Goal: Task Accomplishment & Management: Use online tool/utility

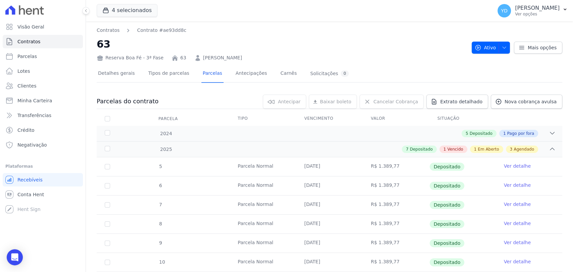
scroll to position [186, 0]
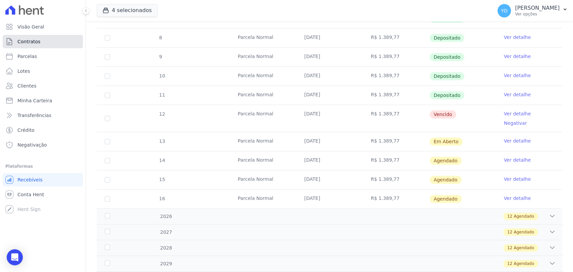
click at [47, 39] on link "Contratos" at bounding box center [43, 41] width 80 height 13
click at [51, 90] on link "Clientes" at bounding box center [43, 85] width 80 height 13
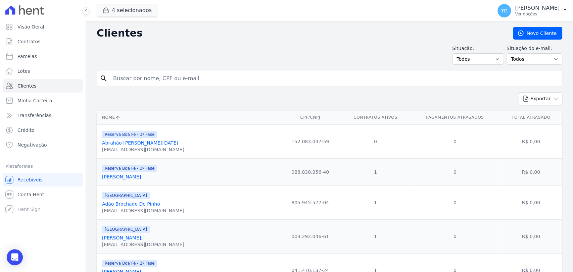
click at [193, 81] on input "search" at bounding box center [334, 78] width 450 height 13
type input "douglas"
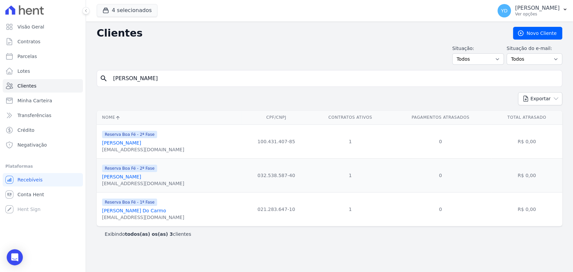
click at [121, 209] on link "Douglas Silva Do Carmo" at bounding box center [134, 210] width 64 height 5
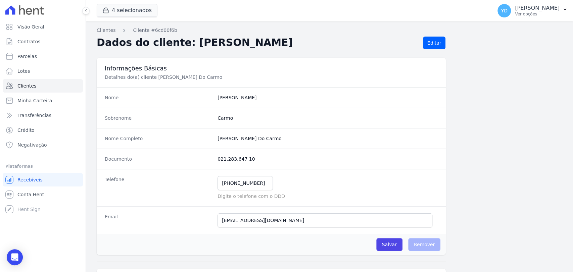
scroll to position [354, 0]
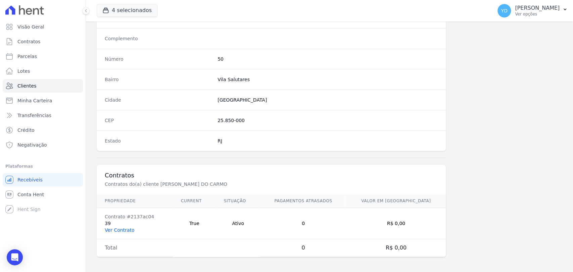
click at [121, 231] on td "Contrato #2137ac04 39 Ver Contrato" at bounding box center [135, 223] width 76 height 31
click at [122, 230] on link "Ver Contrato" at bounding box center [120, 229] width 30 height 5
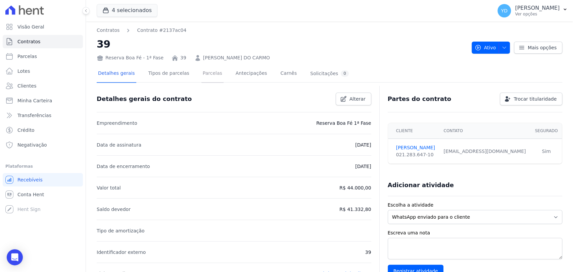
click at [206, 73] on link "Parcelas" at bounding box center [212, 74] width 22 height 18
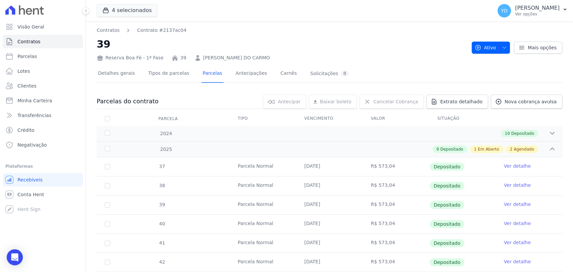
scroll to position [223, 0]
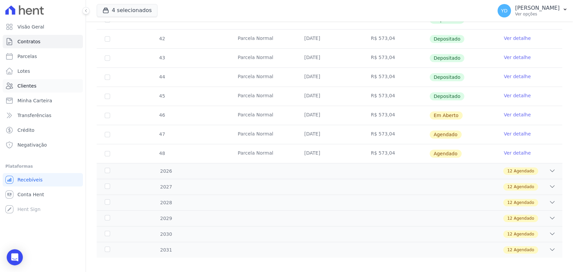
click at [51, 88] on link "Clientes" at bounding box center [43, 85] width 80 height 13
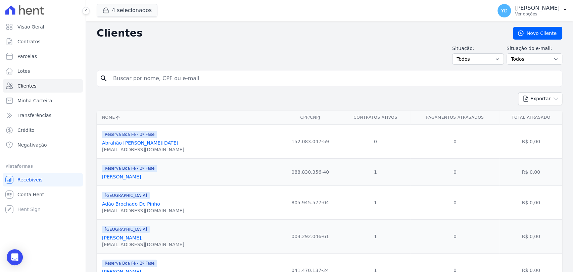
click at [161, 73] on input "search" at bounding box center [334, 78] width 450 height 13
type input "sergio"
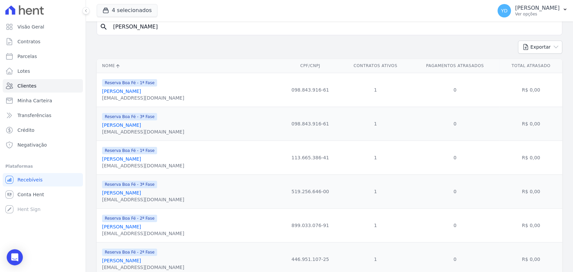
scroll to position [144, 0]
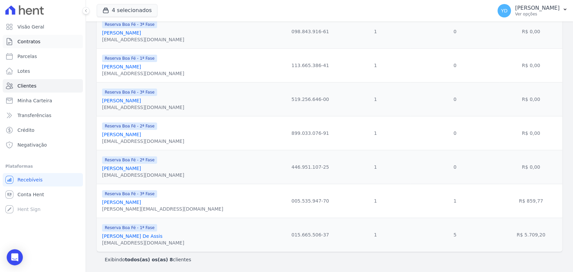
click at [54, 41] on link "Contratos" at bounding box center [43, 41] width 80 height 13
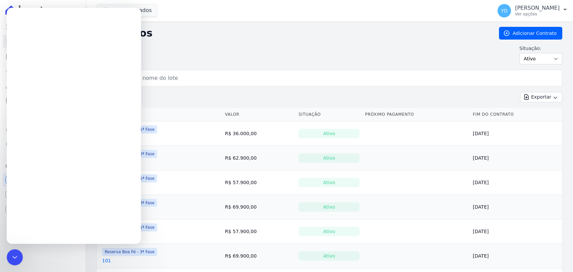
drag, startPoint x: 190, startPoint y: 85, endPoint x: 184, endPoint y: 79, distance: 9.0
click at [190, 84] on div "search" at bounding box center [329, 78] width 465 height 17
click at [184, 79] on input "search" at bounding box center [333, 77] width 451 height 13
type input "A15"
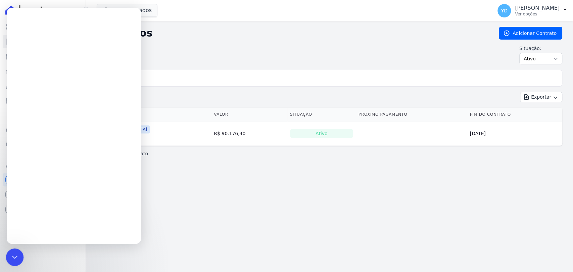
click at [20, 250] on div "Fechar mensagem da Intercom" at bounding box center [14, 256] width 16 height 16
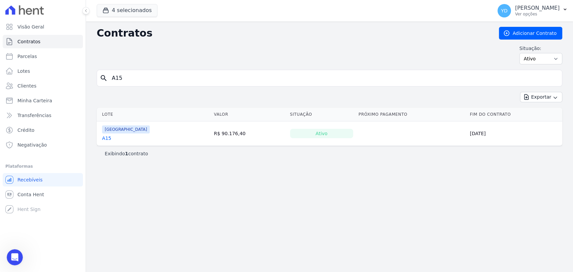
click at [128, 82] on input "A15" at bounding box center [333, 77] width 451 height 13
type input "A16"
drag, startPoint x: 110, startPoint y: 137, endPoint x: 105, endPoint y: 137, distance: 5.4
click at [32, 88] on span "Clientes" at bounding box center [26, 86] width 19 height 7
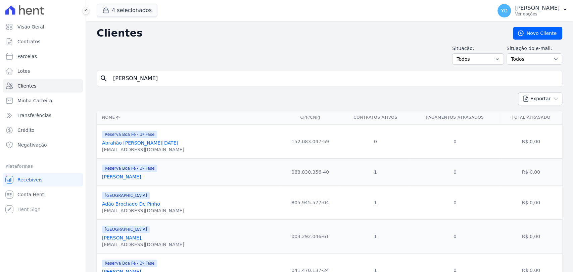
click at [143, 84] on input "sergio" at bounding box center [334, 78] width 450 height 13
click at [144, 85] on input "search" at bounding box center [334, 78] width 450 height 13
paste input "Angelica Lopes de Brito Mendes"
type input "Angelica Lopes de Brito Mendes"
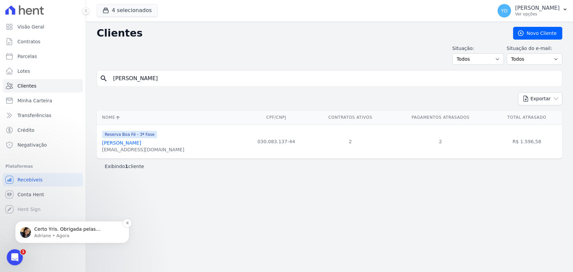
click at [78, 238] on p "Adriane • Agora" at bounding box center [77, 236] width 87 height 6
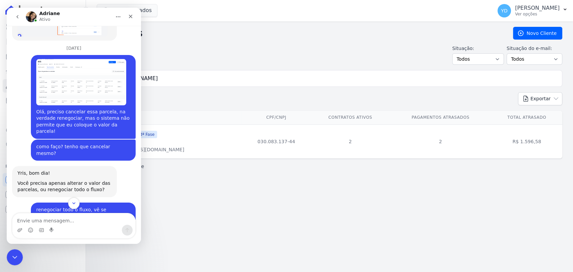
scroll to position [6309, 0]
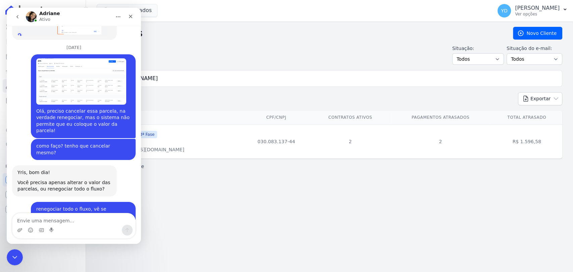
click at [83, 222] on textarea "Envie uma mensagem..." at bounding box center [73, 218] width 123 height 11
type textarea "ok"
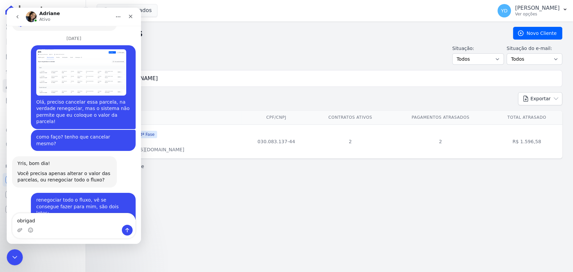
type textarea "obrigada"
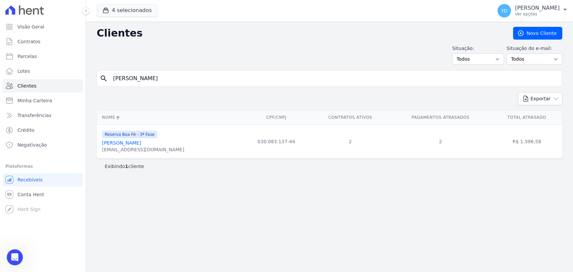
scroll to position [5579, 0]
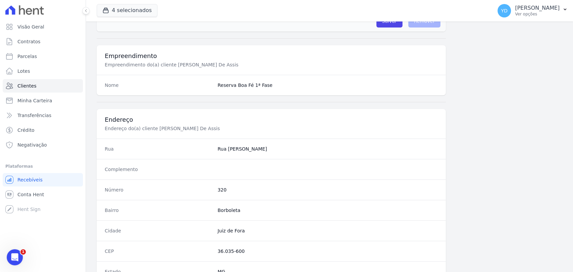
scroll to position [354, 0]
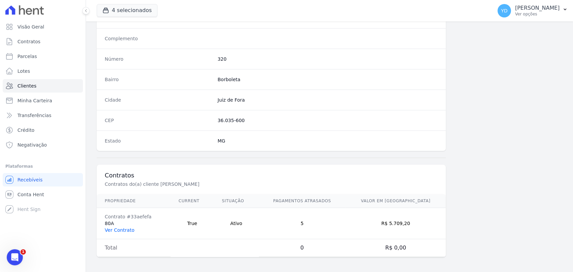
click at [118, 231] on link "Ver Contrato" at bounding box center [120, 229] width 30 height 5
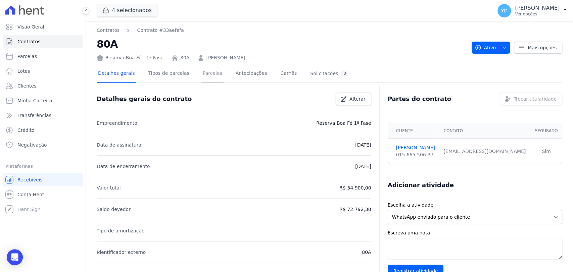
click at [201, 79] on link "Parcelas" at bounding box center [212, 74] width 22 height 18
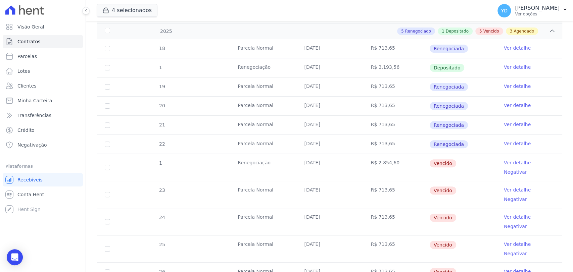
scroll to position [149, 0]
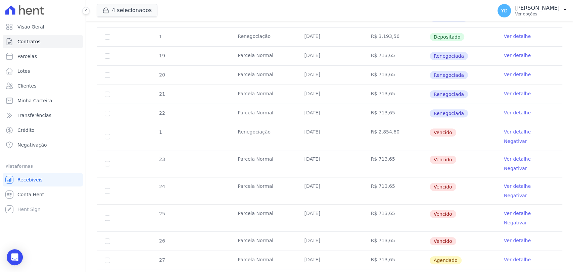
drag, startPoint x: 110, startPoint y: 129, endPoint x: 107, endPoint y: 131, distance: 3.5
click at [108, 129] on td "1" at bounding box center [107, 136] width 21 height 27
click at [107, 134] on input "checkbox" at bounding box center [107, 136] width 5 height 5
checkbox input "true"
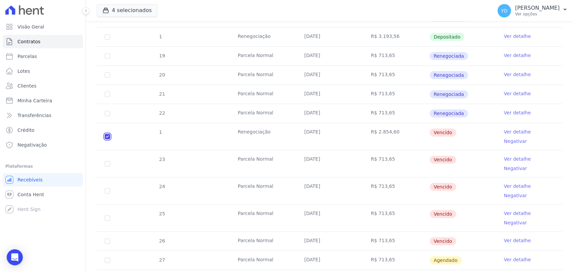
checkbox input "true"
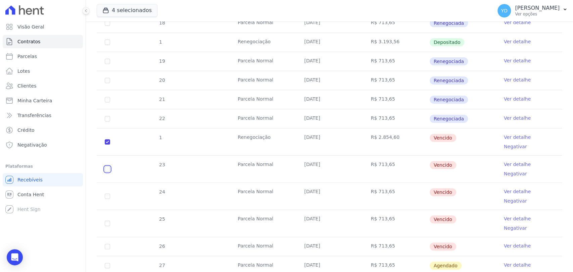
click at [105, 166] on input "checkbox" at bounding box center [107, 168] width 5 height 5
checkbox input "true"
click at [105, 194] on input "checkbox" at bounding box center [107, 196] width 5 height 5
checkbox input "true"
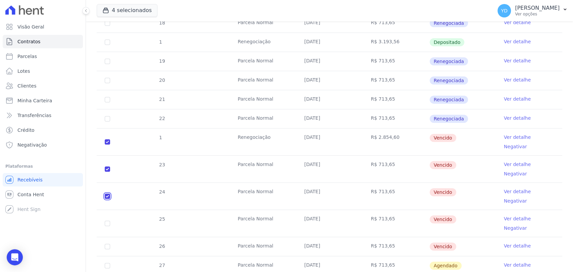
checkbox input "true"
click at [106, 221] on input "checkbox" at bounding box center [107, 223] width 5 height 5
checkbox input "true"
click at [108, 244] on input "checkbox" at bounding box center [107, 246] width 5 height 5
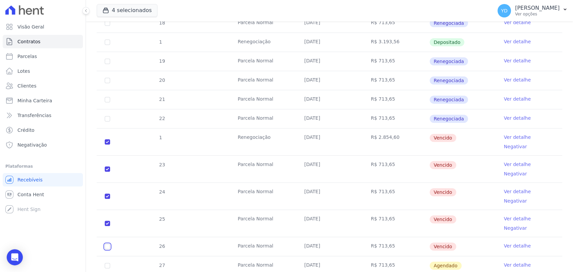
checkbox input "true"
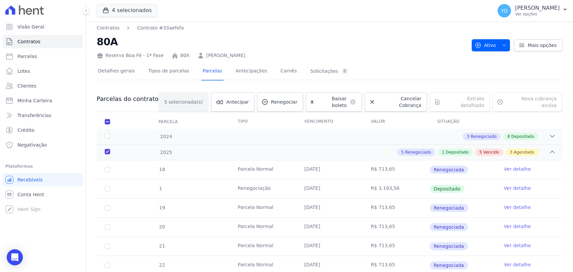
scroll to position [0, 0]
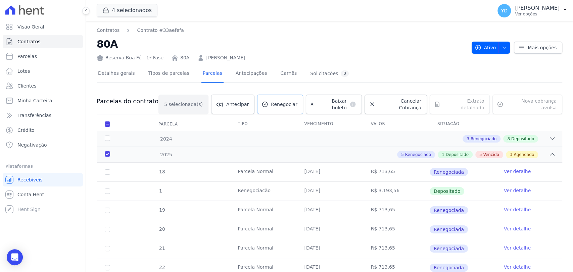
click at [300, 106] on link "Renegociar" at bounding box center [280, 104] width 46 height 19
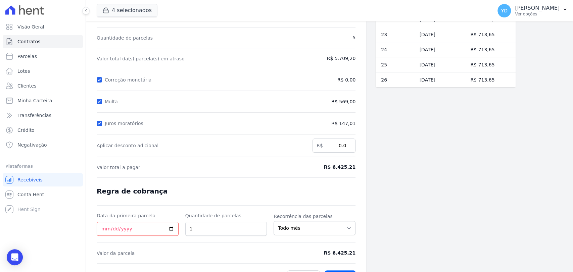
scroll to position [63, 0]
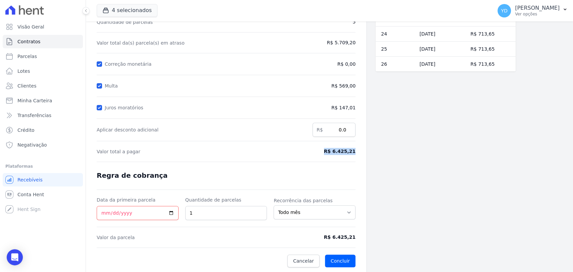
drag, startPoint x: 330, startPoint y: 150, endPoint x: 362, endPoint y: 151, distance: 32.2
click at [362, 151] on div "Contratos Contrato #33aefefa Renegociação de parcelas Renegociação de parcelas …" at bounding box center [226, 115] width 280 height 315
copy span "R$ 6.425,21"
click at [248, 210] on input "1" at bounding box center [226, 213] width 82 height 14
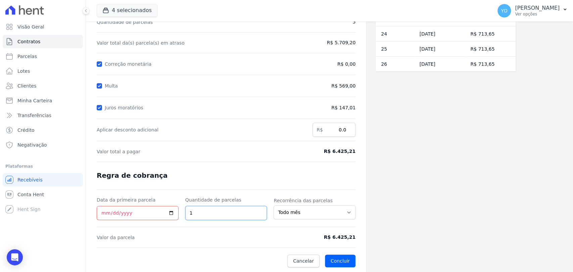
click at [248, 212] on input "1" at bounding box center [226, 213] width 82 height 14
type input "2"
click at [236, 186] on form "Cálculo da renegociação Quantidade de parcelas 5 Valor total da(s) parcela(s) e…" at bounding box center [226, 131] width 259 height 271
drag, startPoint x: 356, startPoint y: 239, endPoint x: 314, endPoint y: 230, distance: 42.5
click at [320, 235] on div "Contratos Contrato #33aefefa Renegociação de parcelas Renegociação de parcelas …" at bounding box center [226, 115] width 280 height 315
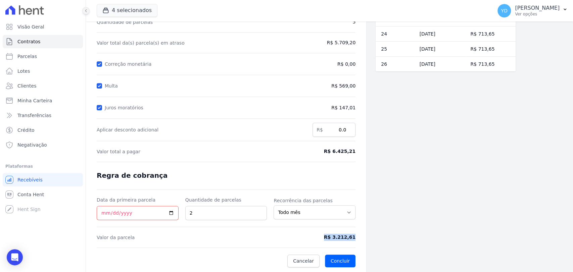
copy span "R$ 3.212,61"
drag, startPoint x: 354, startPoint y: 153, endPoint x: 326, endPoint y: 152, distance: 28.6
click at [326, 152] on span "R$ 6.425,21" at bounding box center [326, 151] width 60 height 7
copy span "R$ 6.425,21"
click at [99, 85] on input "Multa" at bounding box center [99, 85] width 5 height 5
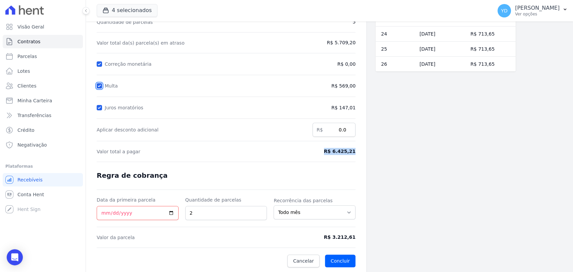
checkbox input "false"
click at [99, 65] on input "Correção monetária" at bounding box center [99, 63] width 5 height 5
checkbox input "false"
click at [101, 105] on input "Juros moratórios" at bounding box center [99, 107] width 5 height 5
checkbox input "false"
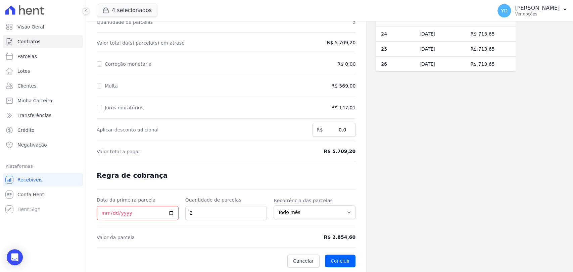
click at [233, 107] on div "Juros moratórios" at bounding box center [193, 108] width 192 height 8
click at [140, 212] on input "Data da primeira parcela" at bounding box center [138, 213] width 82 height 14
type input "2025-10-15"
click at [223, 207] on input "2" at bounding box center [226, 213] width 82 height 14
click at [320, 192] on form "Cálculo da renegociação Quantidade de parcelas 5 Valor total da(s) parcela(s) e…" at bounding box center [226, 131] width 259 height 271
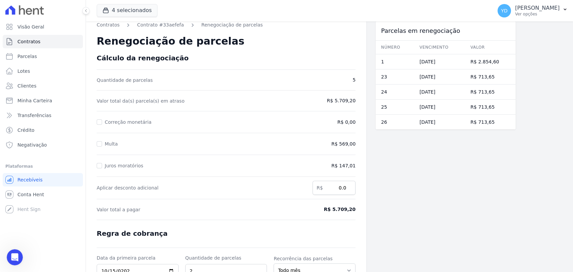
scroll to position [0, 0]
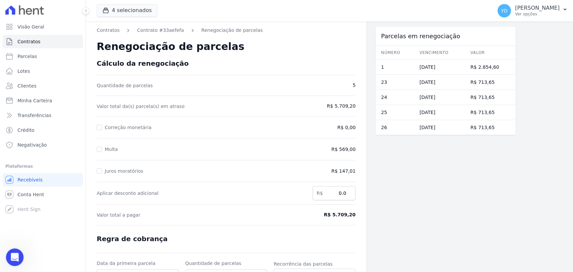
click at [19, 253] on div "Abrir mensagem da Intercom" at bounding box center [14, 256] width 22 height 22
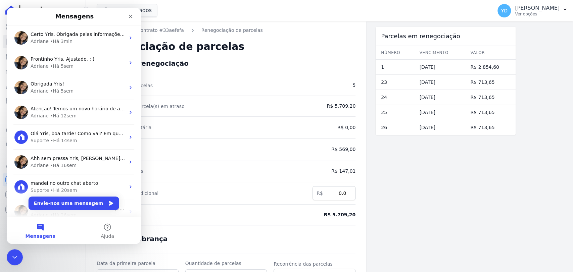
click at [174, 56] on div "Renegociação de parcelas" at bounding box center [226, 47] width 259 height 26
click at [130, 16] on icon "Fechar" at bounding box center [131, 17] width 4 height 4
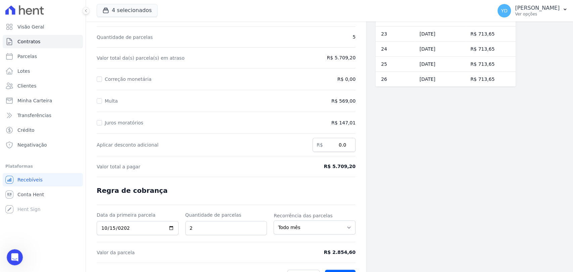
scroll to position [63, 0]
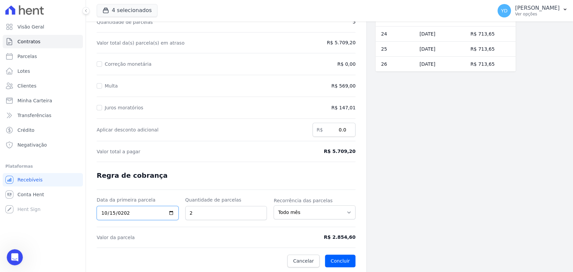
click at [145, 213] on input "2025-10-15" at bounding box center [138, 213] width 82 height 14
click at [230, 212] on input "2" at bounding box center [226, 213] width 82 height 14
click at [349, 260] on button "Concluir" at bounding box center [340, 261] width 31 height 13
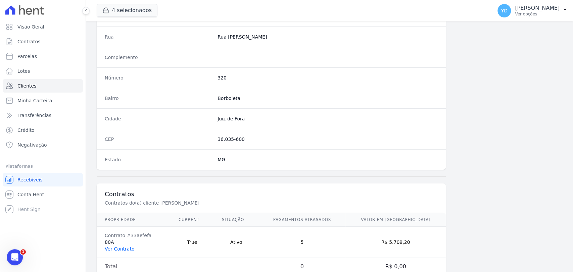
click at [123, 246] on link "Ver Contrato" at bounding box center [120, 248] width 30 height 5
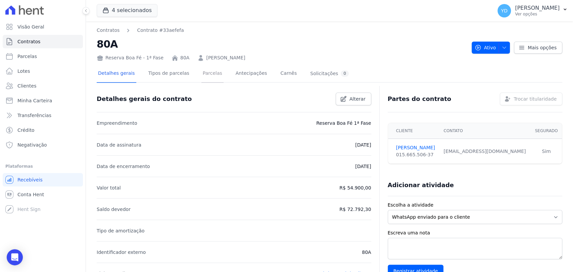
click at [201, 78] on link "Parcelas" at bounding box center [212, 74] width 22 height 18
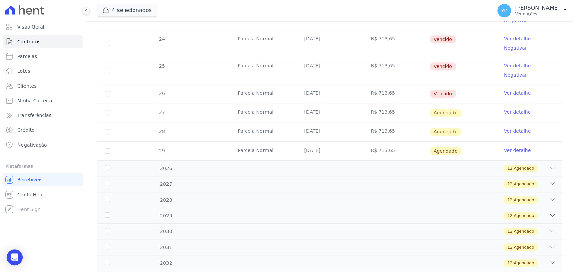
scroll to position [298, 0]
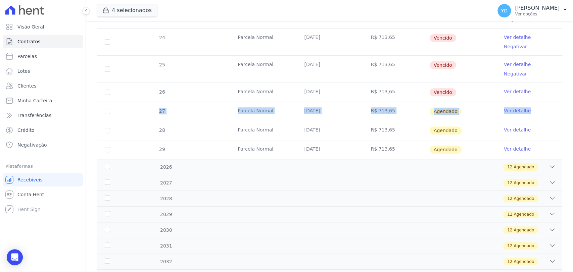
drag, startPoint x: 147, startPoint y: 78, endPoint x: 533, endPoint y: 79, distance: 386.5
click at [533, 102] on tr "27 Parcela Normal 25/10/2025 R$ 713,65 Agendado Ver detalhe" at bounding box center [329, 111] width 465 height 19
click at [533, 102] on td "Ver detalhe" at bounding box center [529, 111] width 66 height 19
drag, startPoint x: 533, startPoint y: 79, endPoint x: 150, endPoint y: 86, distance: 383.6
click at [150, 102] on tr "27 Parcela Normal 25/10/2025 R$ 713,65 Agendado Ver detalhe" at bounding box center [329, 111] width 465 height 19
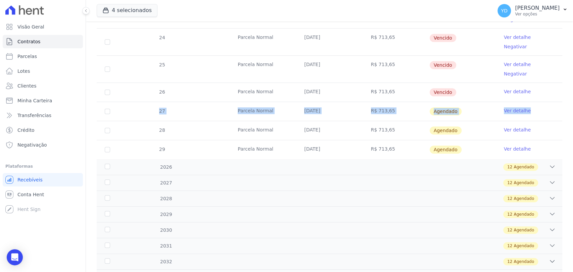
click at [190, 102] on tr "27 Parcela Normal 25/10/2025 R$ 713,65 Agendado Ver detalhe" at bounding box center [329, 111] width 465 height 19
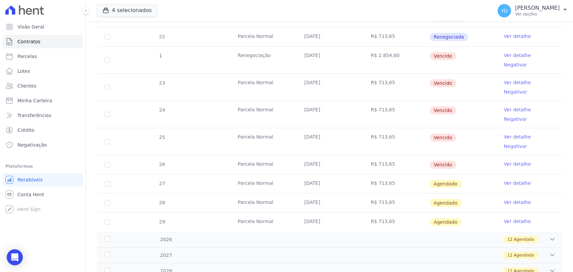
scroll to position [223, 0]
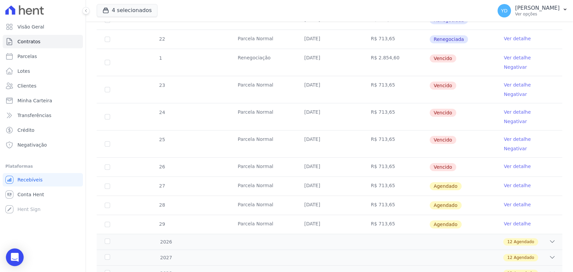
click at [15, 252] on div "Open Intercom Messenger" at bounding box center [15, 258] width 18 height 18
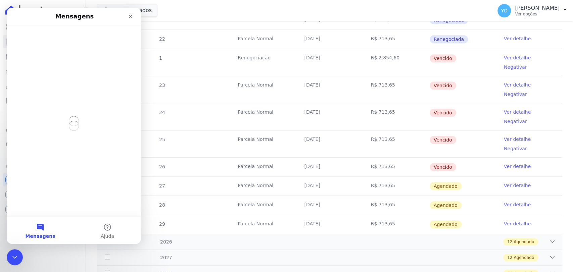
scroll to position [0, 0]
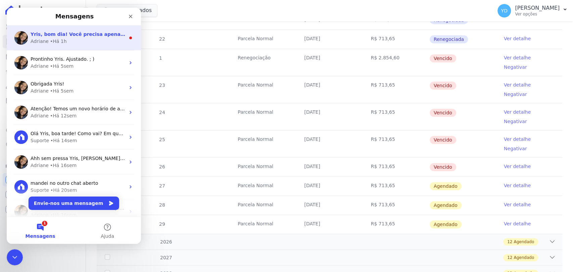
click at [56, 32] on span "Yris, bom dia! Você precisa apenas alterar o valor das parcelas, ou renegociar …" at bounding box center [152, 34] width 243 height 5
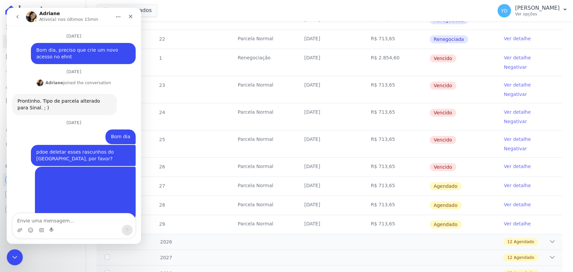
scroll to position [1, 0]
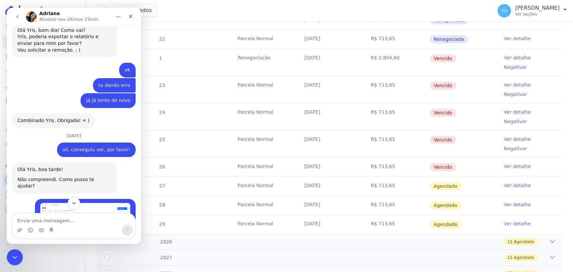
click at [73, 204] on icon "Scroll to bottom" at bounding box center [73, 203] width 3 height 2
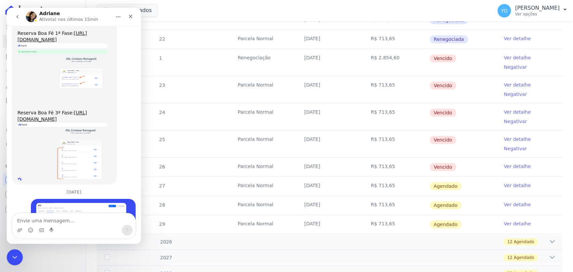
scroll to position [6226, 0]
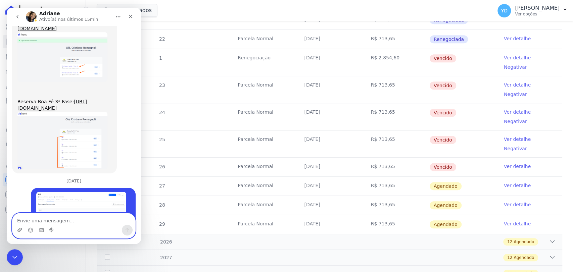
click at [77, 214] on textarea "Envie uma mensagem..." at bounding box center [73, 218] width 123 height 11
type textarea "e"
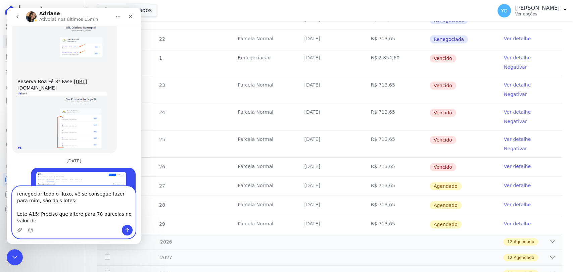
scroll to position [6253, 0]
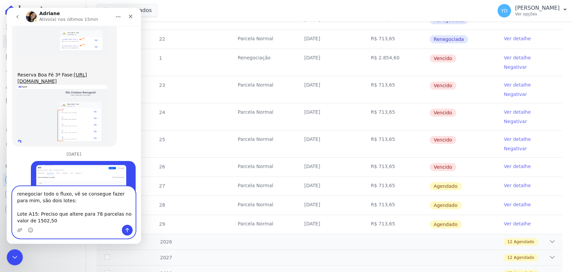
click at [48, 223] on textarea "renegociar todo o fluxo, vê se consegue fazer para mim, são dois lotes: Lote A1…" at bounding box center [73, 206] width 123 height 38
click at [24, 222] on textarea "renegociar todo o fluxo, vê se consegue fazer para mim, são dois lotes: Lote A1…" at bounding box center [73, 206] width 123 height 38
click at [57, 224] on textarea "renegociar todo o fluxo, vê se consegue fazer para mim, são dois lotes: Lote A1…" at bounding box center [73, 206] width 123 height 38
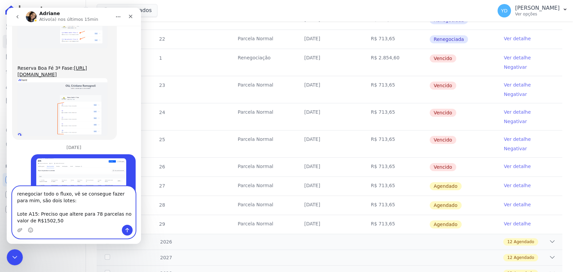
scroll to position [6267, 0]
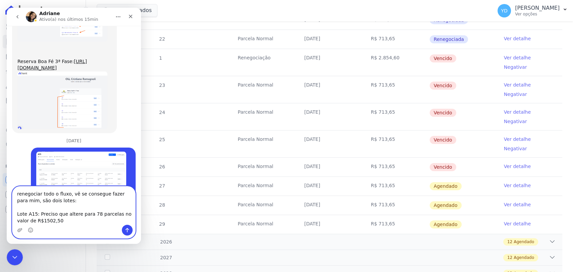
click at [38, 207] on textarea "renegociar todo o fluxo, vê se consegue fazer para mim, são dois lotes: Lote A1…" at bounding box center [73, 206] width 123 height 38
click at [56, 221] on textarea "renegociar todo o fluxo, vê se consegue fazer para mim, são dois lotes: Lote A1…" at bounding box center [73, 206] width 123 height 38
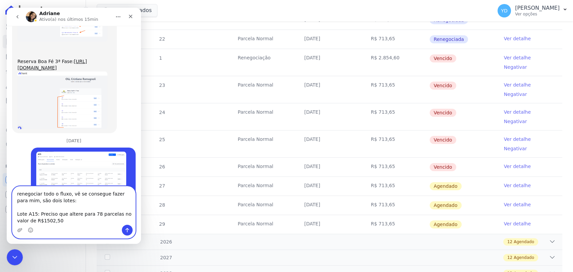
paste textarea "Lote A15: Preciso que altere para 78 parcelas no valor de R$1502,50"
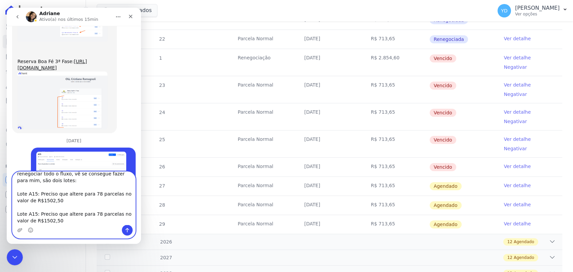
scroll to position [6268, 0]
click at [35, 207] on textarea "renegociar todo o fluxo, vê se consegue fazer para mim, são dois lotes: Lote A1…" at bounding box center [73, 198] width 123 height 53
click at [63, 198] on textarea "renegociar todo o fluxo, vê se consegue fazer para mim, são dois lotes: Lote A1…" at bounding box center [73, 198] width 123 height 53
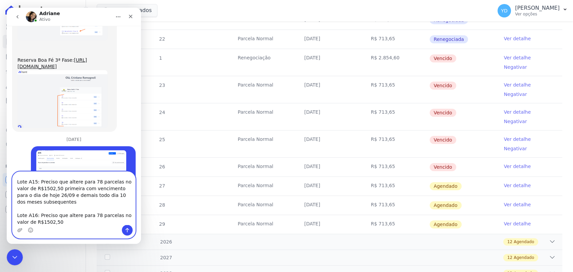
scroll to position [25, 0]
click at [77, 216] on textarea "renegociar todo o fluxo, vê se consegue fazer para mim, são dois lotes: Lote A1…" at bounding box center [73, 198] width 123 height 53
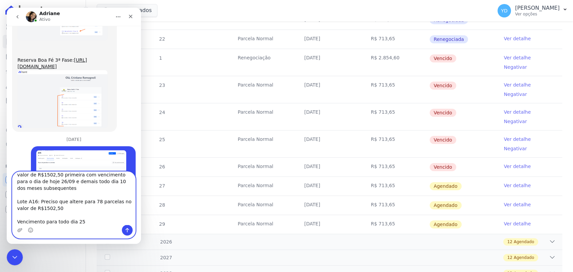
type textarea "renegociar todo o fluxo, vê se consegue fazer para mim, são dois lotes: Lote A1…"
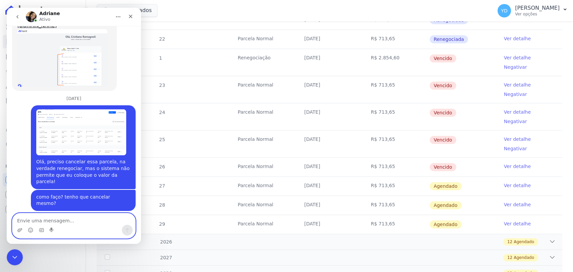
scroll to position [6316, 0]
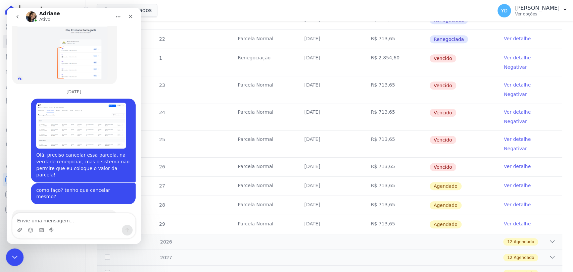
click at [13, 262] on div "Fechar mensagem da Intercom" at bounding box center [14, 256] width 16 height 16
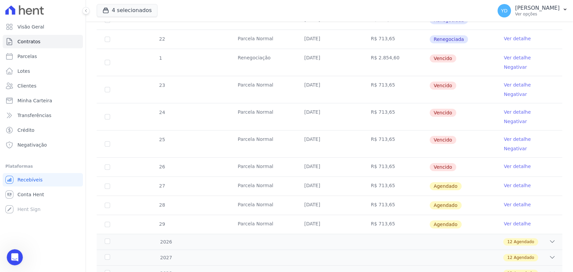
scroll to position [6392, 0]
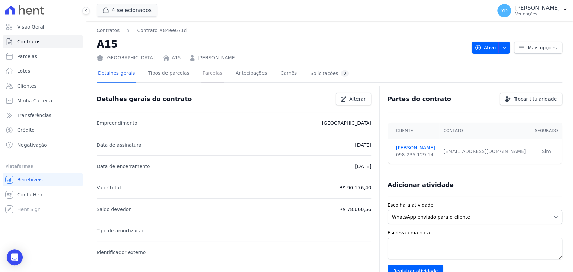
click at [203, 83] on link "Parcelas" at bounding box center [212, 74] width 22 height 18
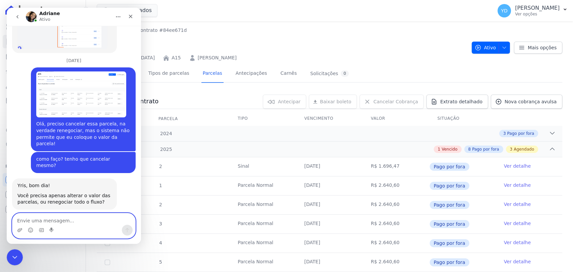
scroll to position [6364, 0]
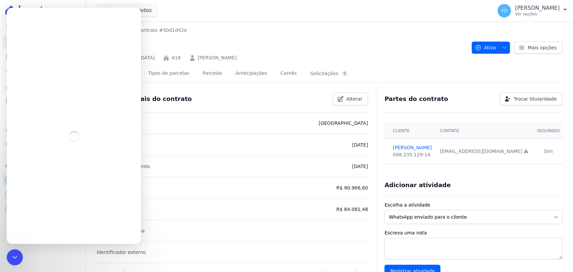
click at [211, 83] on div at bounding box center [329, 85] width 465 height 6
click at [203, 78] on link "Parcelas" at bounding box center [212, 74] width 22 height 18
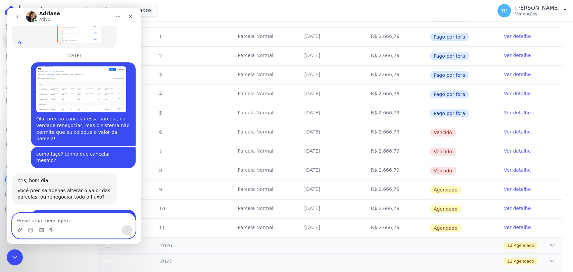
scroll to position [6375, 0]
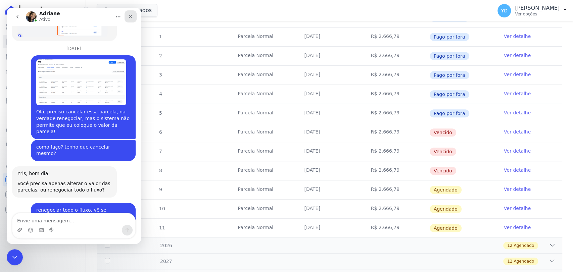
click at [129, 22] on div "Fechar" at bounding box center [130, 16] width 12 height 12
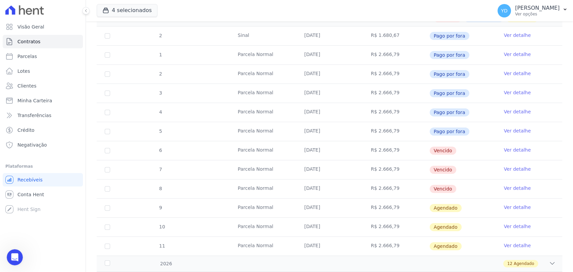
scroll to position [149, 0]
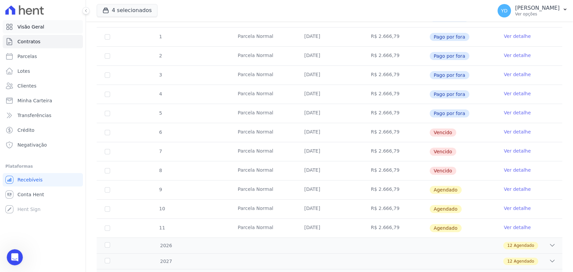
click at [60, 27] on link "Visão Geral" at bounding box center [43, 26] width 80 height 13
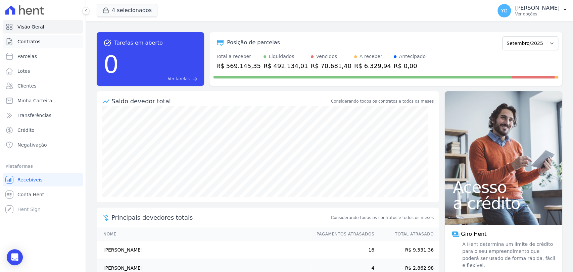
click at [54, 42] on link "Contratos" at bounding box center [43, 41] width 80 height 13
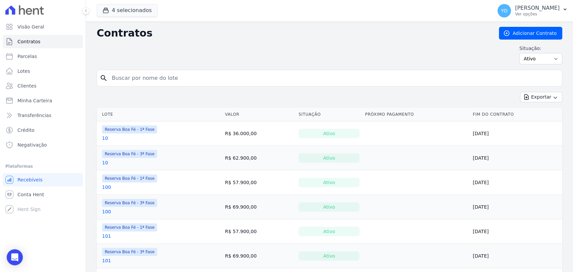
click at [147, 77] on input "search" at bounding box center [333, 77] width 451 height 13
type input "[PERSON_NAME]"
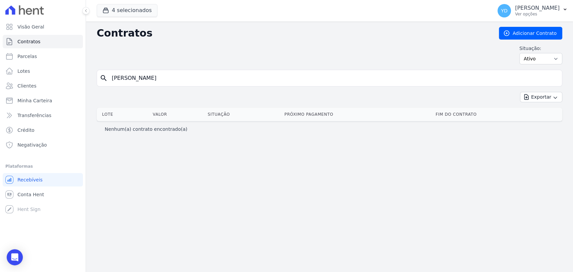
click at [112, 73] on input "[PERSON_NAME]" at bounding box center [333, 77] width 451 height 13
click at [62, 87] on link "Clientes" at bounding box center [43, 85] width 80 height 13
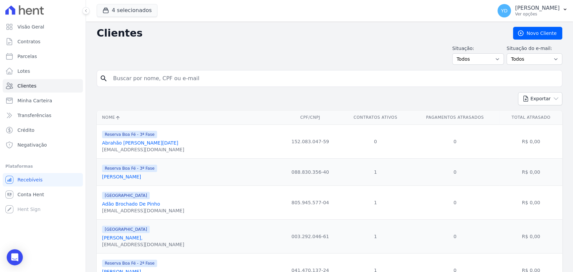
click at [139, 80] on input "search" at bounding box center [334, 78] width 450 height 13
paste input "[PERSON_NAME]"
type input "[PERSON_NAME]"
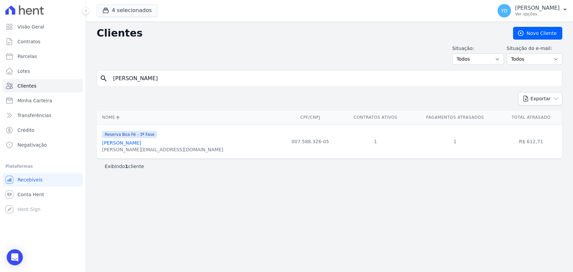
click at [141, 144] on link "[PERSON_NAME]" at bounding box center [121, 142] width 39 height 5
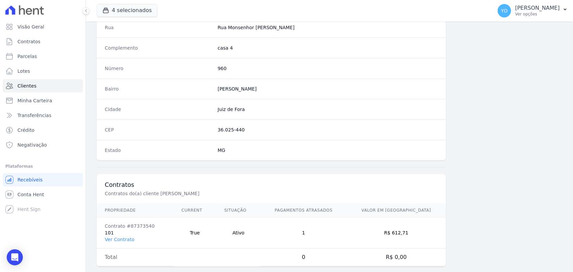
scroll to position [354, 0]
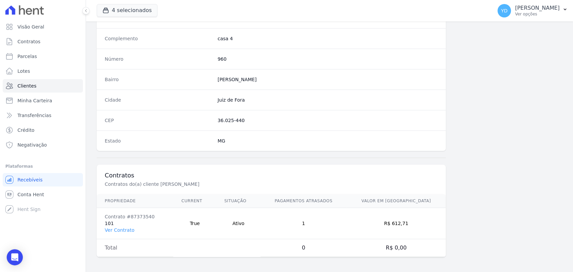
click at [126, 234] on td "Contrato #87373540 101 Ver Contrato" at bounding box center [135, 223] width 77 height 31
click at [126, 230] on link "Ver Contrato" at bounding box center [120, 229] width 30 height 5
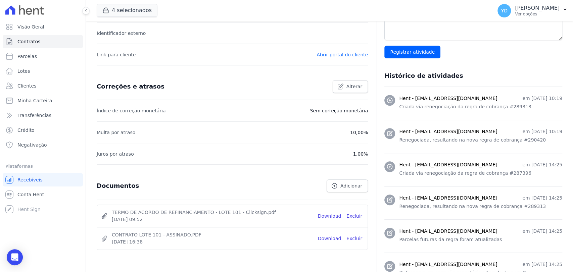
scroll to position [261, 0]
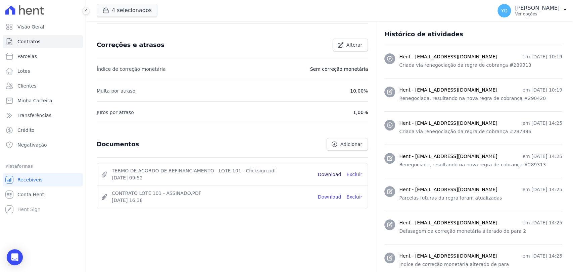
click at [335, 175] on link "Download" at bounding box center [329, 174] width 23 height 7
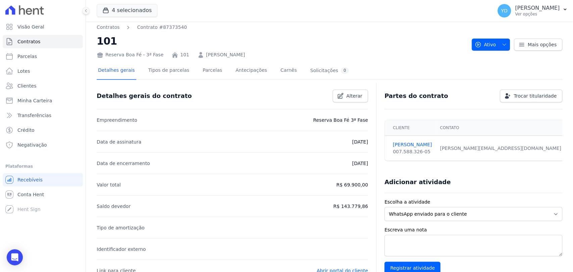
scroll to position [0, 0]
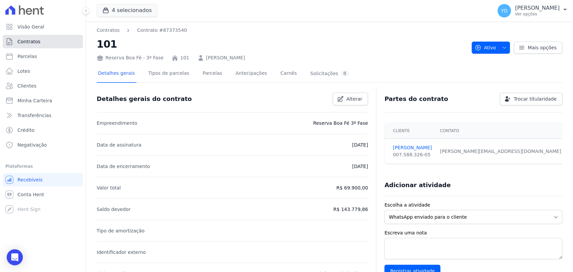
click at [63, 41] on link "Contratos" at bounding box center [43, 41] width 80 height 13
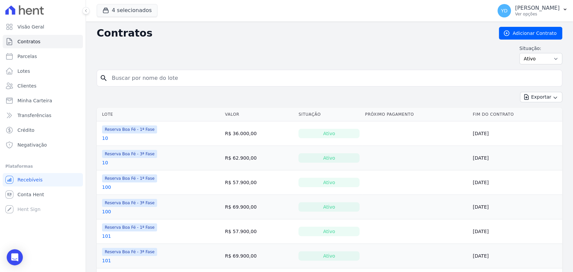
click at [165, 77] on input "search" at bounding box center [333, 77] width 451 height 13
type input "a15"
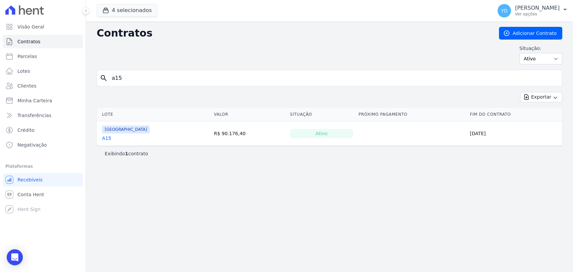
click at [141, 75] on input "a15" at bounding box center [333, 77] width 451 height 13
type input "a16"
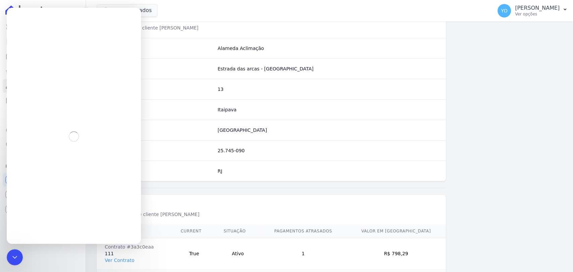
scroll to position [386, 0]
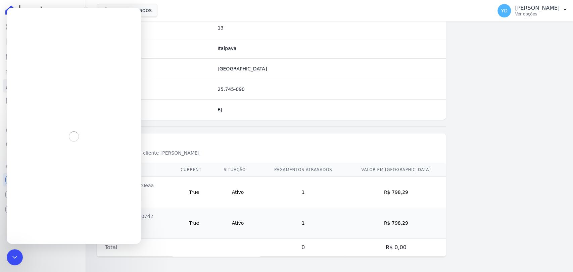
click at [193, 217] on td "True" at bounding box center [193, 223] width 43 height 31
drag, startPoint x: 29, startPoint y: 504, endPoint x: 17, endPoint y: 256, distance: 248.6
click at [15, 256] on icon "Fechar mensagem da Intercom" at bounding box center [14, 256] width 8 height 8
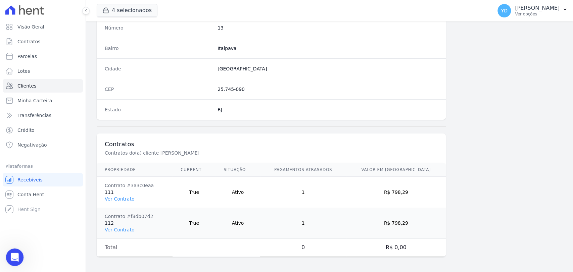
scroll to position [0, 0]
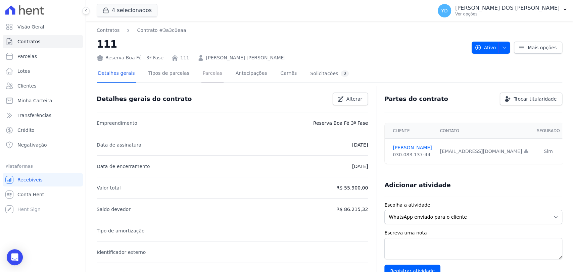
click at [201, 79] on link "Parcelas" at bounding box center [212, 74] width 22 height 18
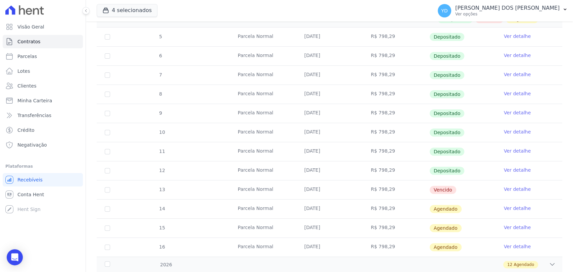
scroll to position [149, 0]
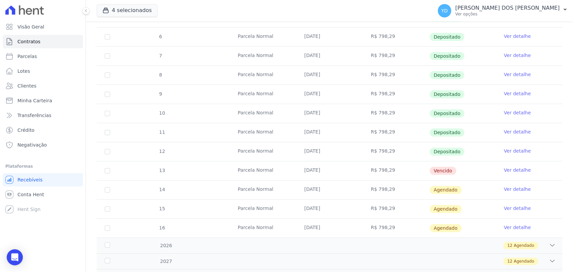
click at [510, 170] on link "Ver detalhe" at bounding box center [517, 170] width 27 height 7
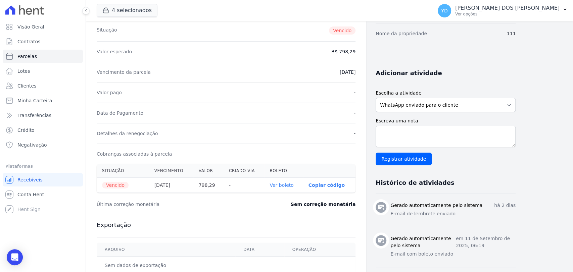
scroll to position [112, 0]
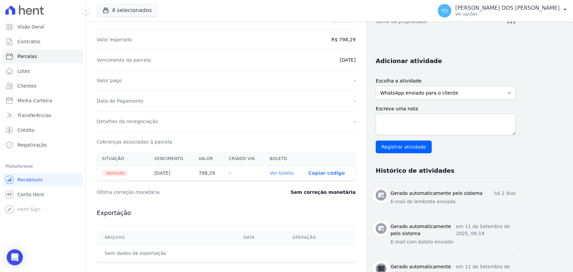
click at [282, 170] on link "Ver boleto" at bounding box center [281, 172] width 24 height 5
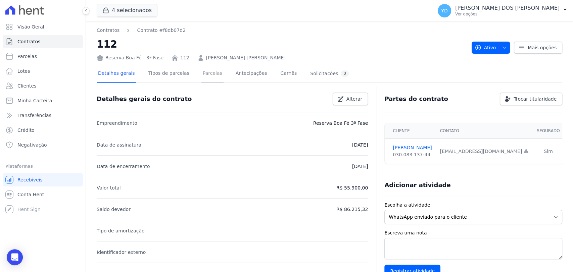
drag, startPoint x: 212, startPoint y: 75, endPoint x: 208, endPoint y: 73, distance: 4.4
click at [212, 75] on link "Parcelas" at bounding box center [212, 74] width 22 height 18
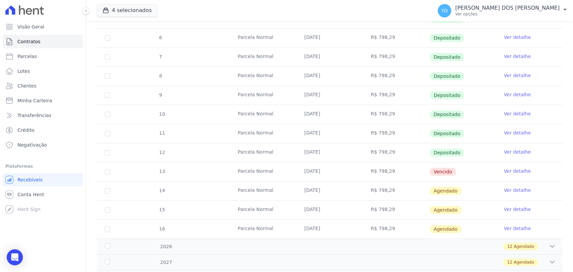
scroll to position [149, 0]
click at [507, 169] on link "Ver detalhe" at bounding box center [517, 170] width 27 height 7
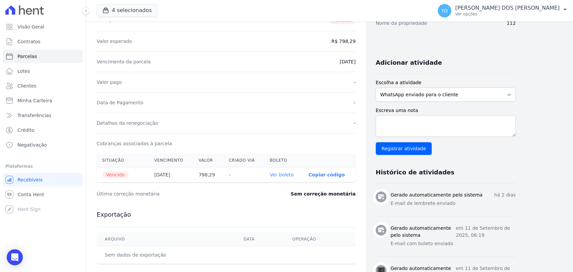
scroll to position [112, 0]
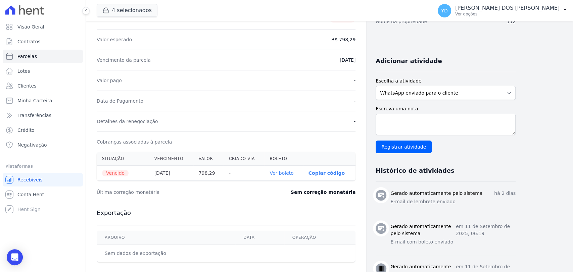
click at [285, 174] on th "Ver boleto" at bounding box center [283, 173] width 39 height 15
click at [285, 173] on link "Ver boleto" at bounding box center [281, 172] width 24 height 5
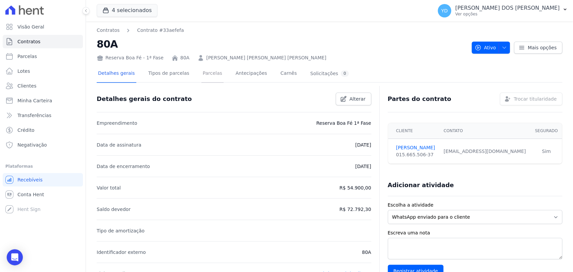
click at [210, 74] on link "Parcelas" at bounding box center [212, 74] width 22 height 18
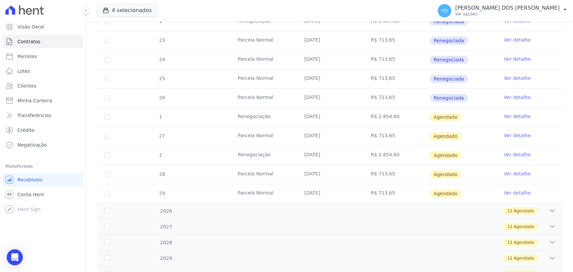
scroll to position [261, 0]
drag, startPoint x: 397, startPoint y: 115, endPoint x: 367, endPoint y: 115, distance: 29.5
click at [367, 115] on td "R$ 2.854,60" at bounding box center [396, 116] width 66 height 19
copy td "R$ 2.854,60"
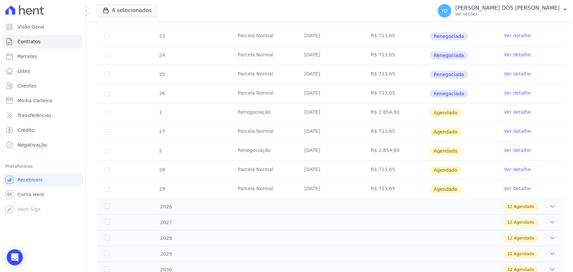
drag, startPoint x: 250, startPoint y: 200, endPoint x: 243, endPoint y: 196, distance: 7.8
click at [249, 200] on div "2024 3 Renegociado 8 Depositado 7 Parcela Normal 25/03/2024 R$ 713,65 Depositad…" at bounding box center [329, 92] width 465 height 463
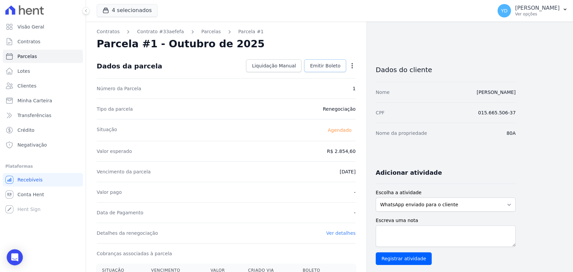
click at [332, 64] on span "Emitir Boleto" at bounding box center [325, 65] width 31 height 7
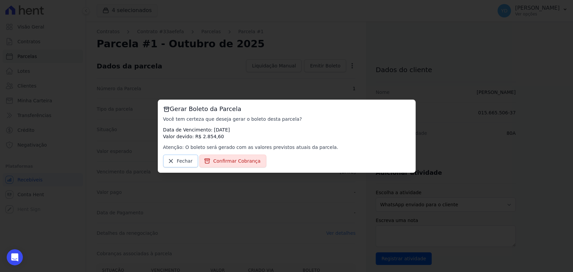
click at [174, 159] on link "Fechar" at bounding box center [180, 161] width 35 height 13
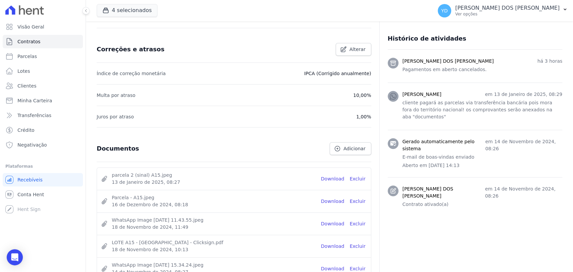
scroll to position [312, 0]
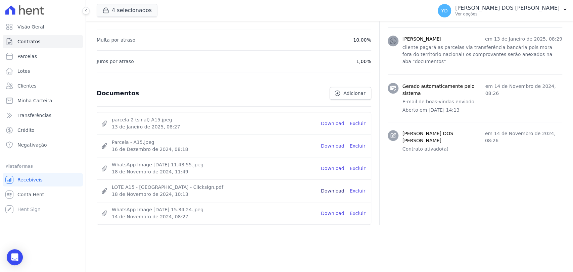
click at [336, 190] on link "Download" at bounding box center [332, 191] width 23 height 7
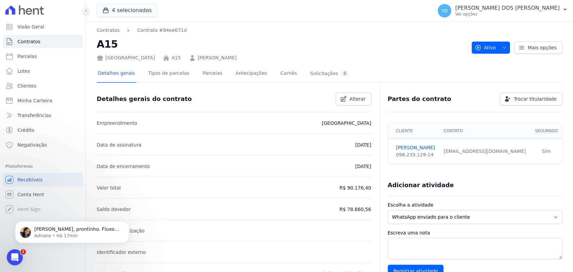
scroll to position [0, 0]
click at [210, 76] on link "Parcelas" at bounding box center [212, 74] width 22 height 18
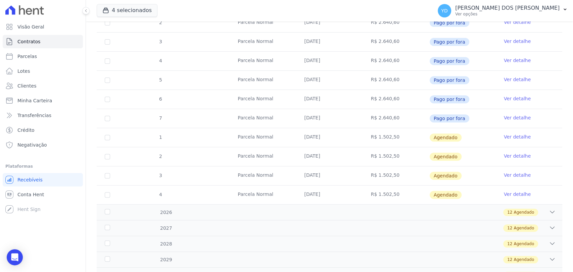
scroll to position [186, 0]
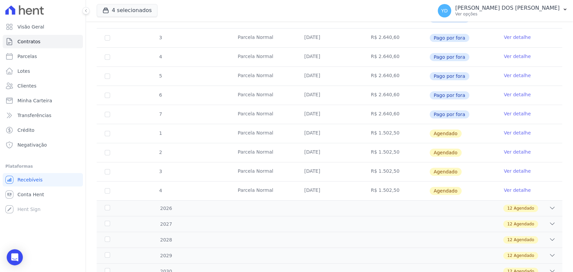
click at [507, 134] on link "Ver detalhe" at bounding box center [517, 133] width 27 height 7
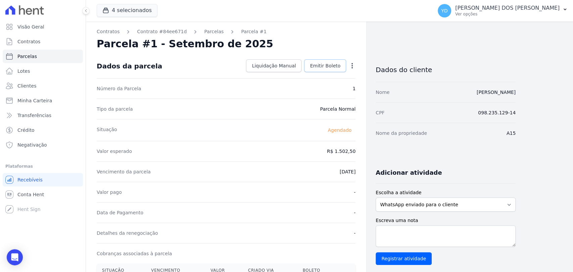
click at [329, 70] on link "Emitir Boleto" at bounding box center [325, 65] width 42 height 13
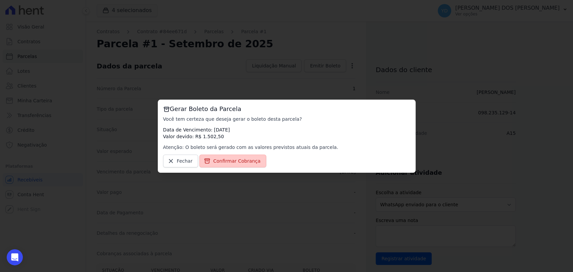
click at [236, 162] on span "Confirmar Cobrança" at bounding box center [236, 161] width 47 height 7
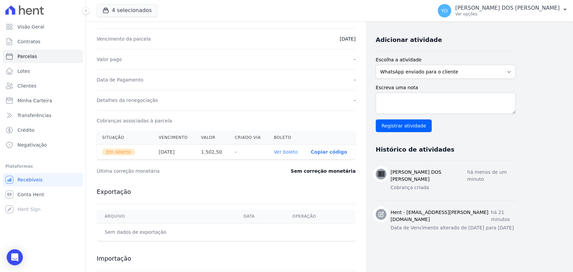
scroll to position [149, 0]
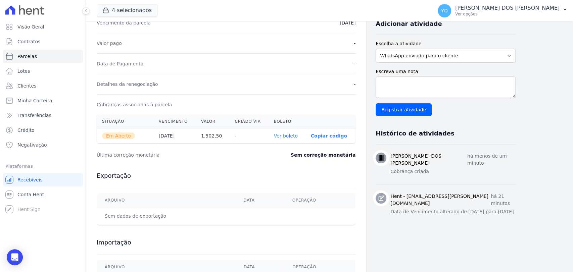
click at [291, 135] on link "Ver boleto" at bounding box center [285, 135] width 24 height 5
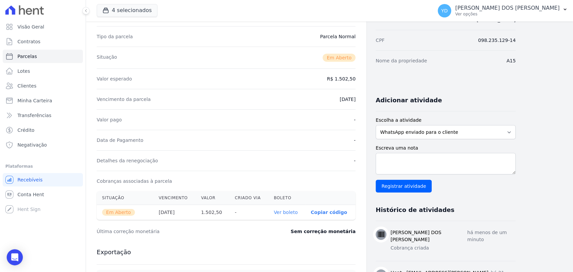
scroll to position [0, 0]
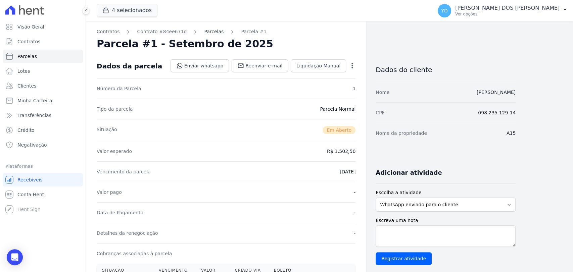
click at [209, 33] on link "Parcelas" at bounding box center [213, 31] width 19 height 7
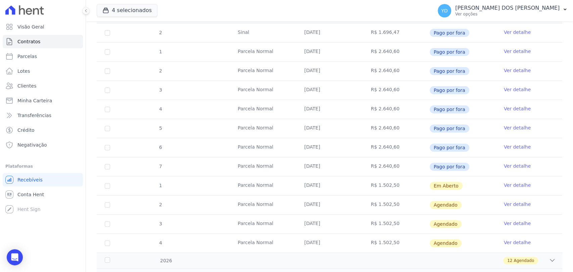
scroll to position [149, 0]
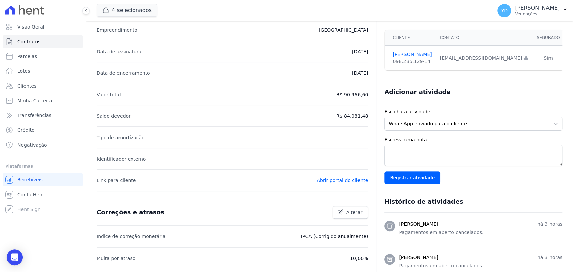
scroll to position [312, 0]
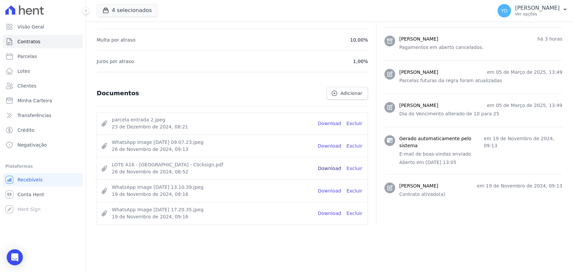
click at [330, 167] on link "Download" at bounding box center [329, 168] width 23 height 7
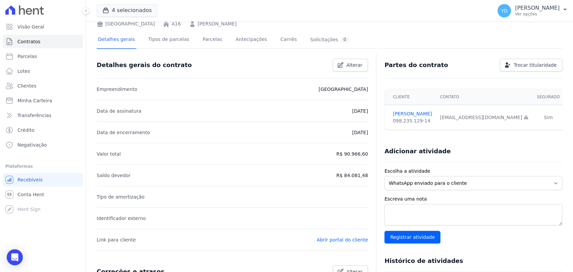
scroll to position [0, 0]
